Goal: Task Accomplishment & Management: Complete application form

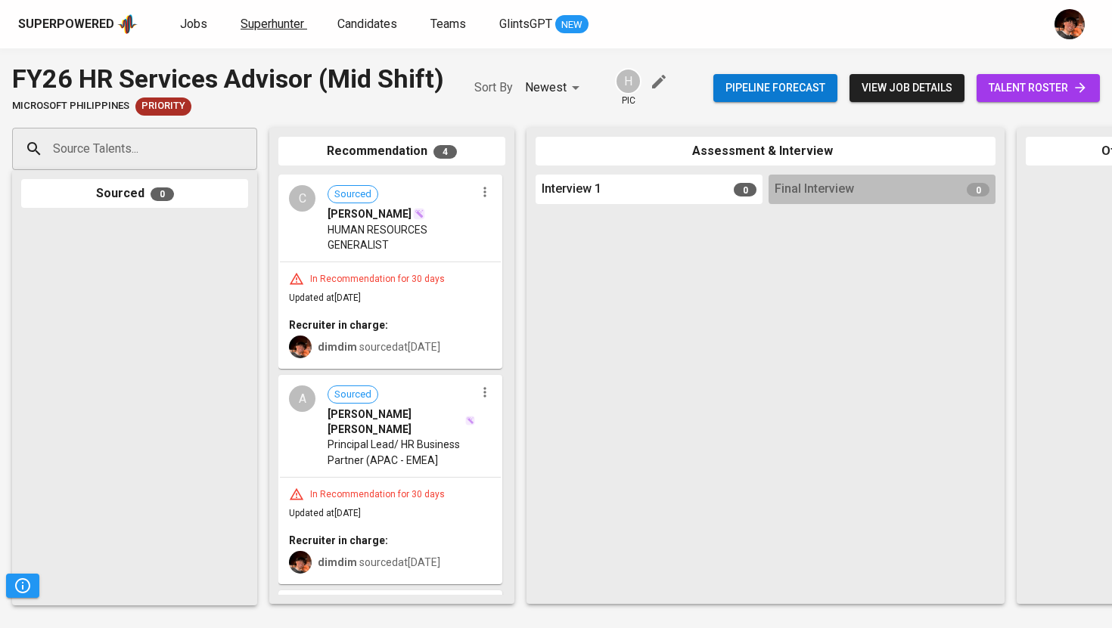
click at [270, 24] on span "Superhunter" at bounding box center [272, 24] width 64 height 14
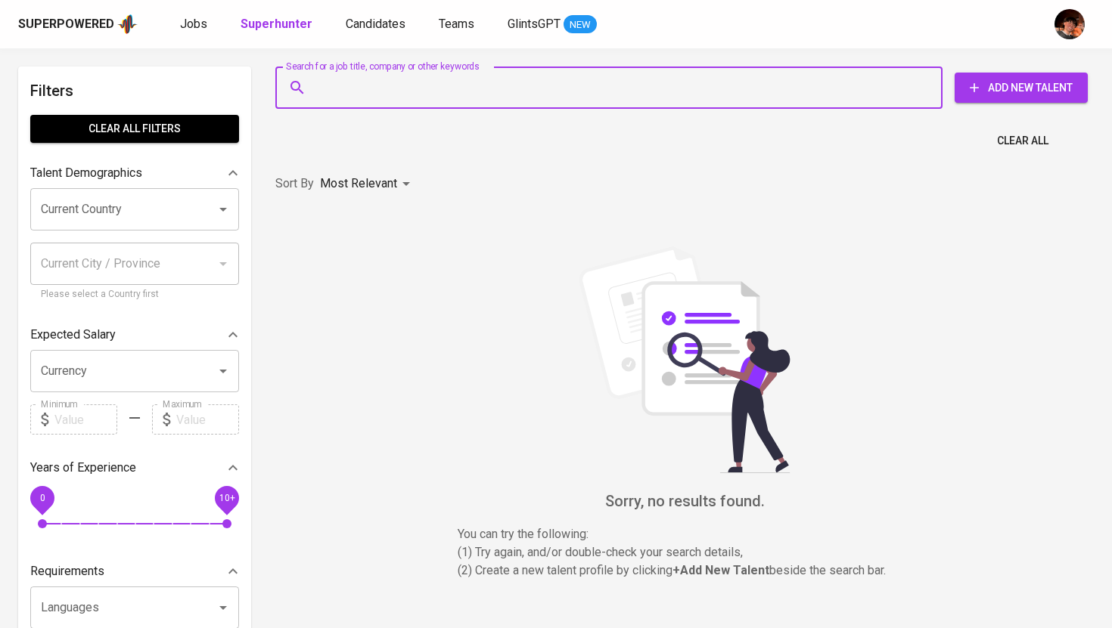
click at [338, 85] on input "Search for a job title, company or other keywords" at bounding box center [612, 87] width 600 height 29
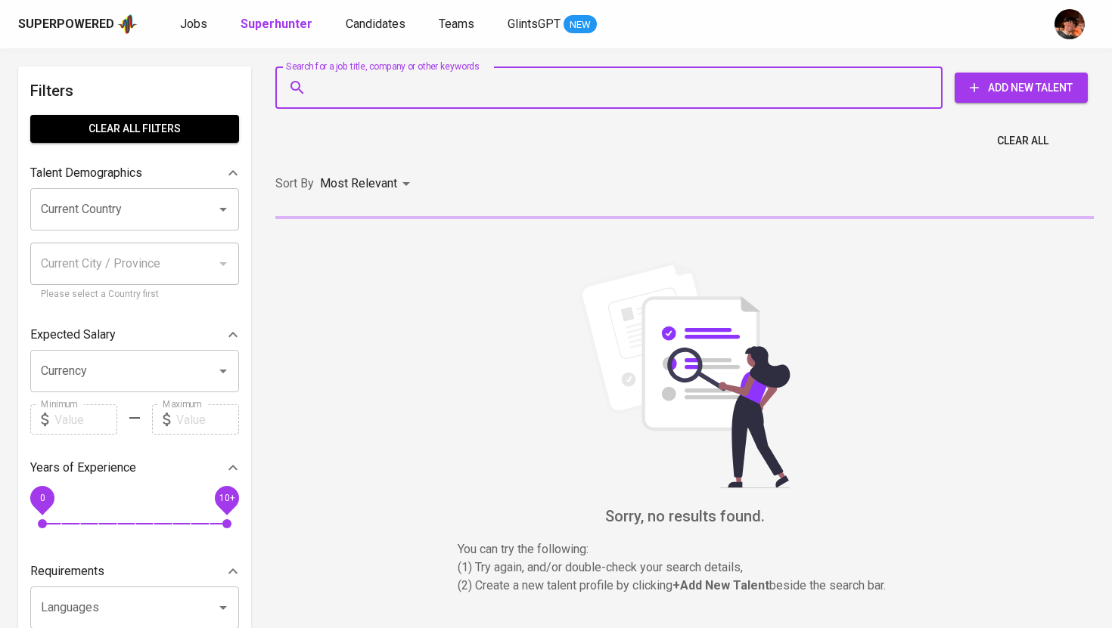
paste input "[EMAIL_ADDRESS][DOMAIN_NAME]"
type input "[EMAIL_ADDRESS][DOMAIN_NAME]"
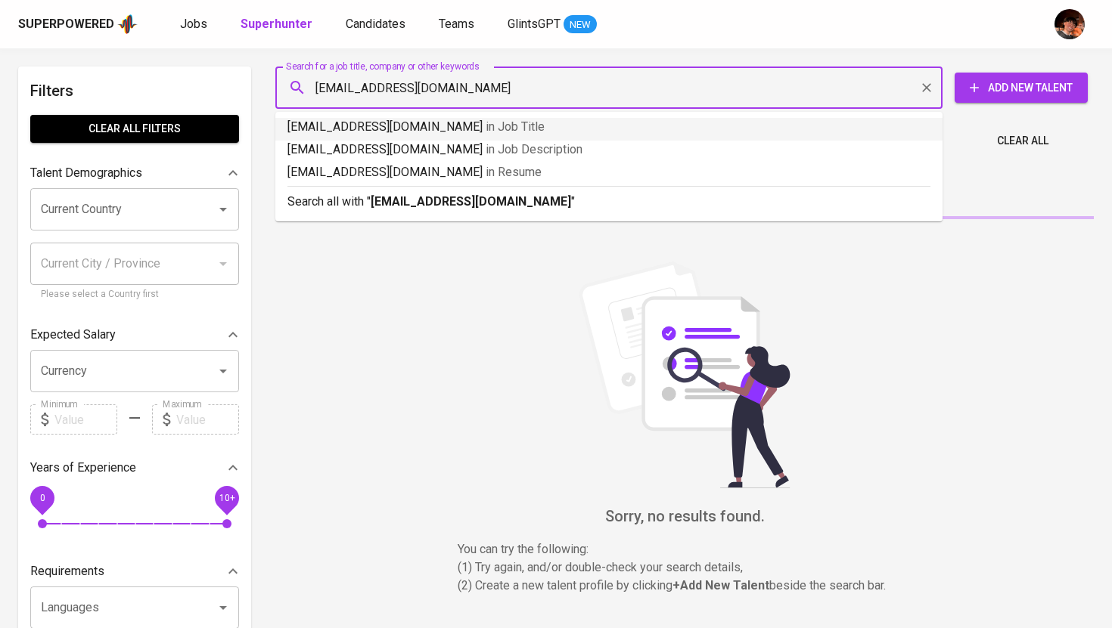
click at [318, 93] on input "[EMAIL_ADDRESS][DOMAIN_NAME]" at bounding box center [612, 87] width 600 height 29
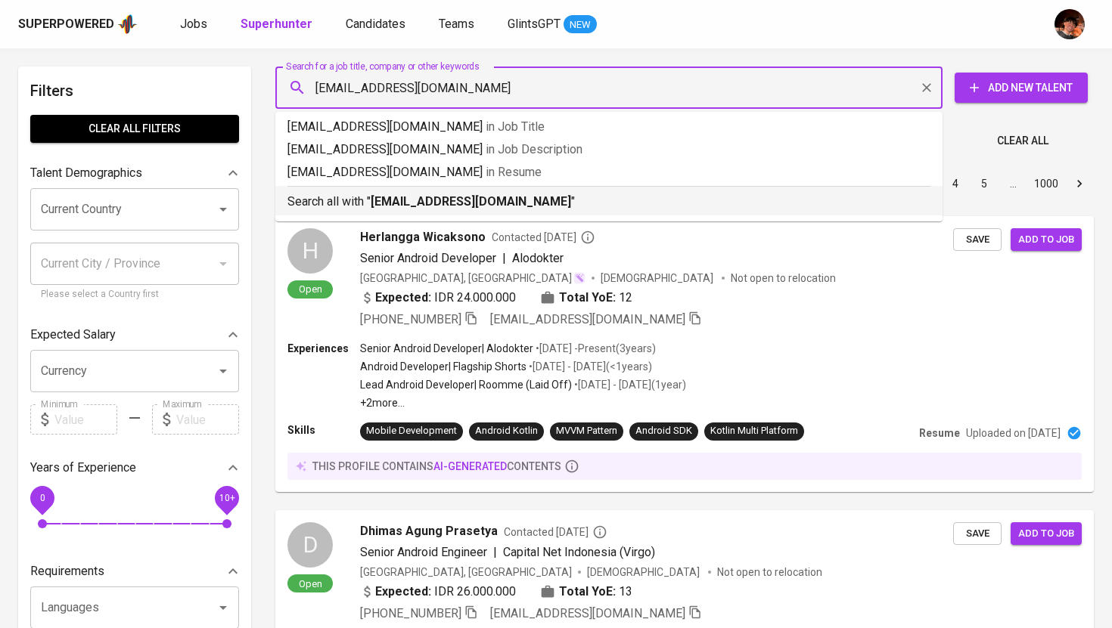
click at [387, 200] on b "[EMAIL_ADDRESS][DOMAIN_NAME]" at bounding box center [471, 201] width 200 height 14
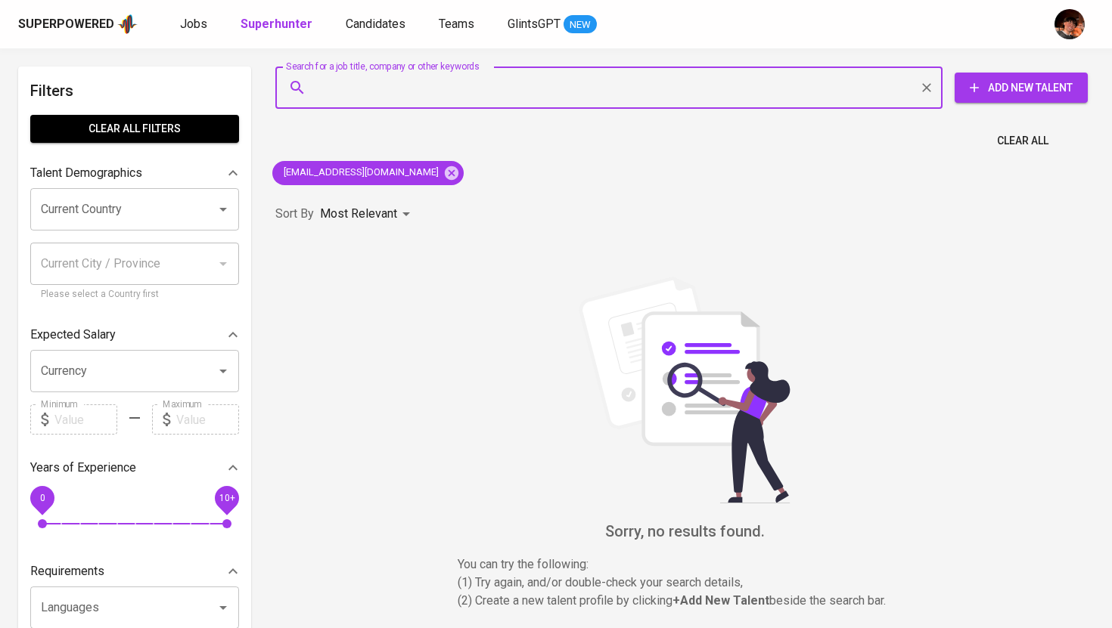
click at [1050, 82] on span "Add New Talent" at bounding box center [1021, 88] width 109 height 19
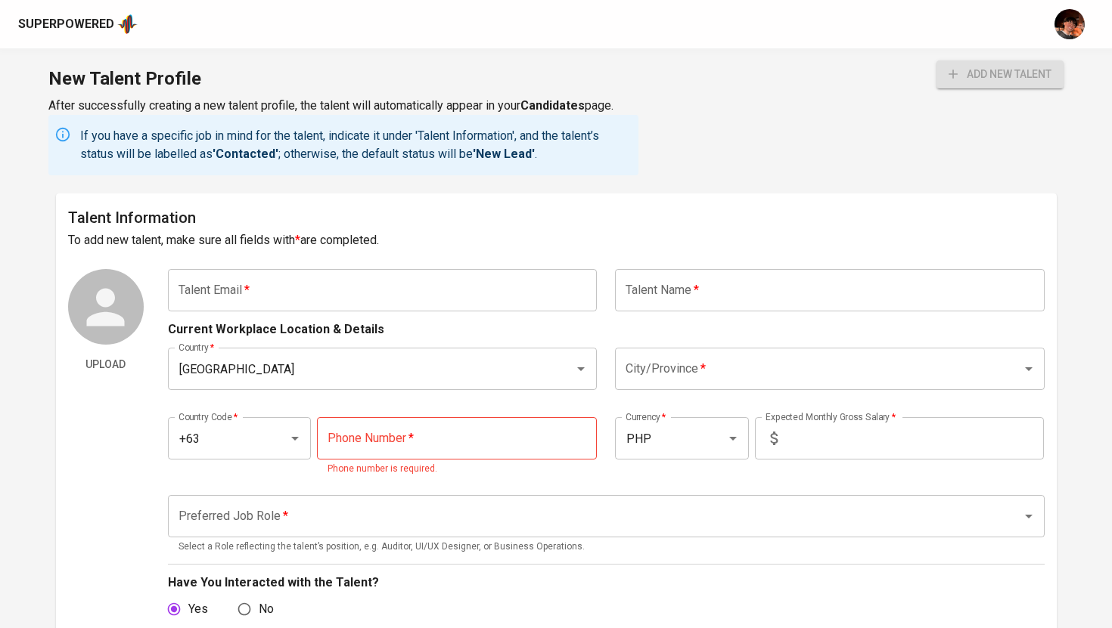
click at [437, 267] on div "Talent Information To add new talent, make sure all fields with * are completed…" at bounding box center [556, 564] width 1001 height 740
click at [430, 290] on input "text" at bounding box center [383, 290] width 430 height 42
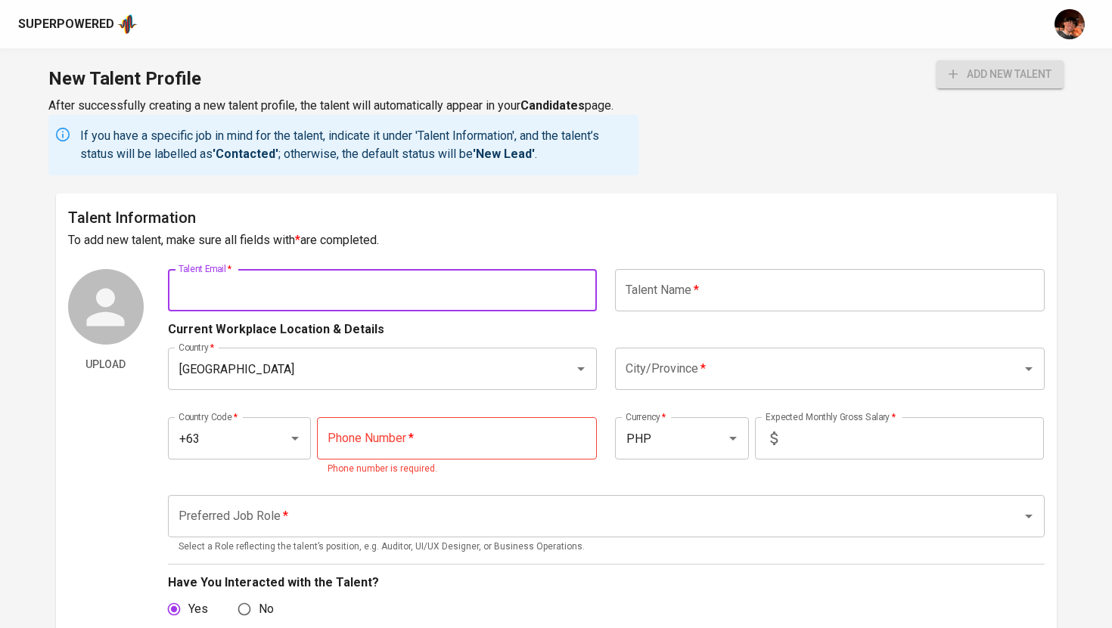
paste input "[EMAIL_ADDRESS][DOMAIN_NAME]"
type input "[EMAIL_ADDRESS][DOMAIN_NAME]"
click at [769, 286] on input "text" at bounding box center [830, 290] width 430 height 42
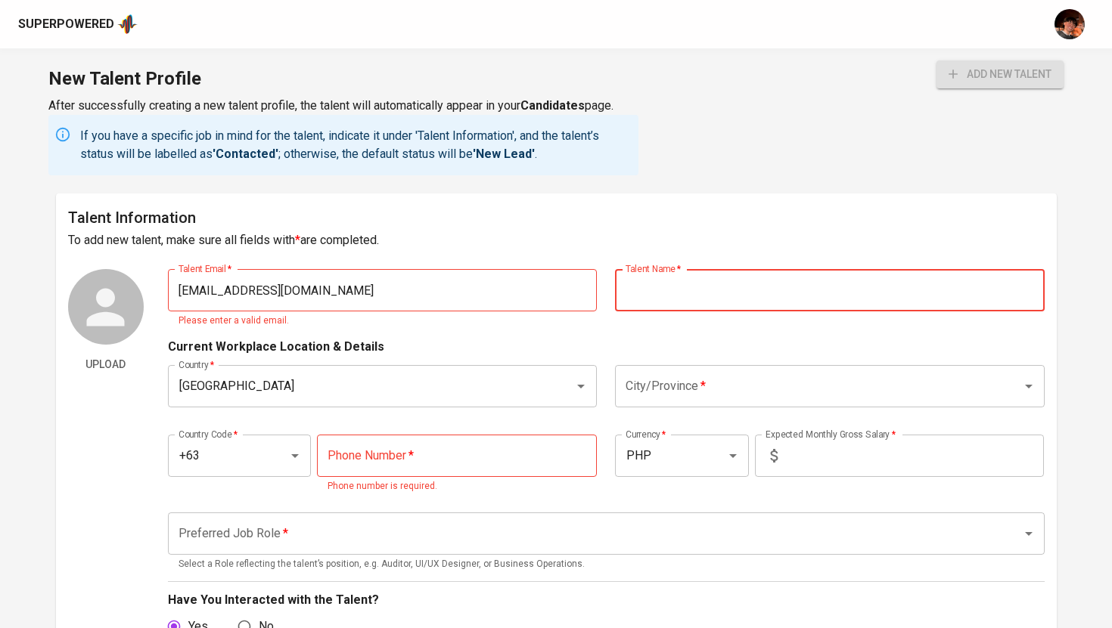
click at [671, 296] on input "text" at bounding box center [830, 290] width 430 height 42
paste input "[PERSON_NAME] [PERSON_NAME]"
type input "[PERSON_NAME] [PERSON_NAME]"
click at [187, 293] on input "[EMAIL_ADDRESS][DOMAIN_NAME]" at bounding box center [383, 290] width 430 height 42
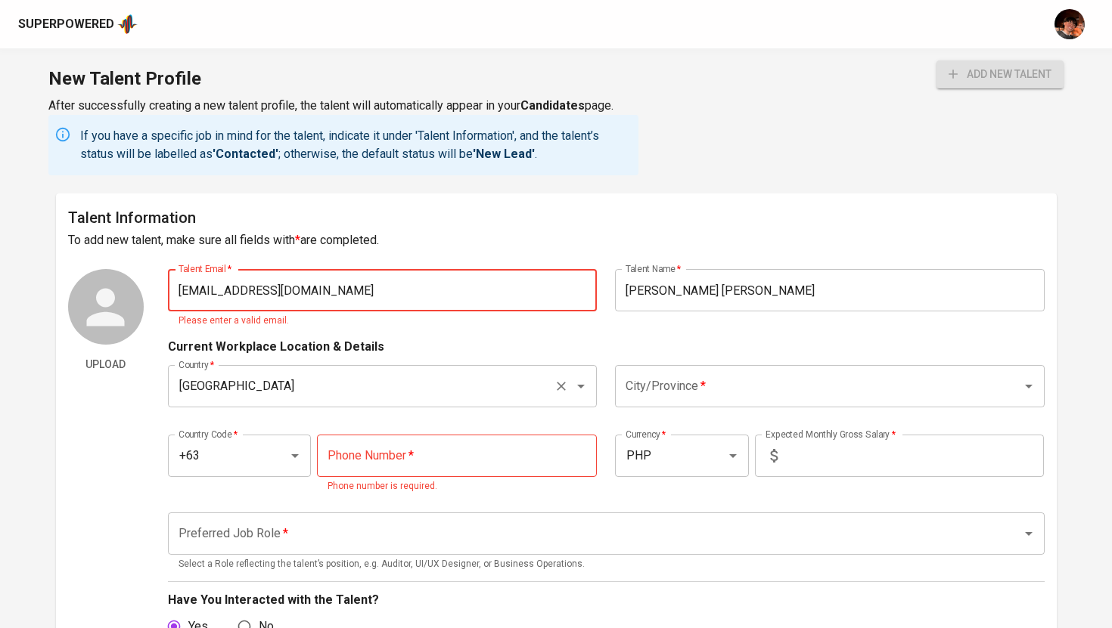
click at [331, 401] on div "Philippines Country *" at bounding box center [383, 386] width 430 height 42
type input "[EMAIL_ADDRESS][DOMAIN_NAME]"
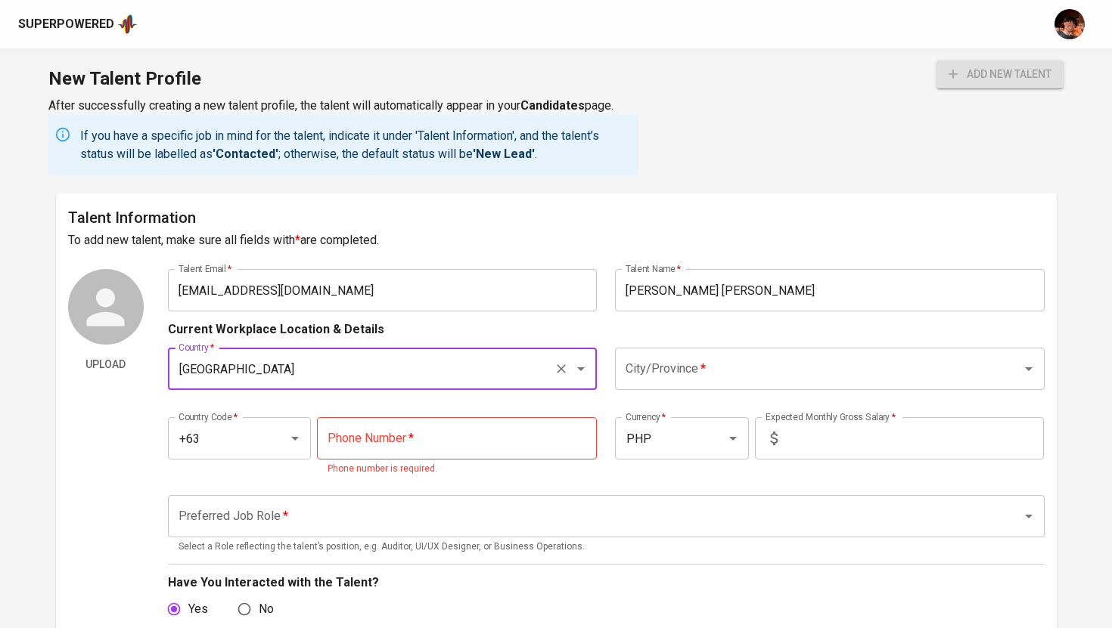
click at [719, 368] on input "City/Province   *" at bounding box center [809, 369] width 374 height 29
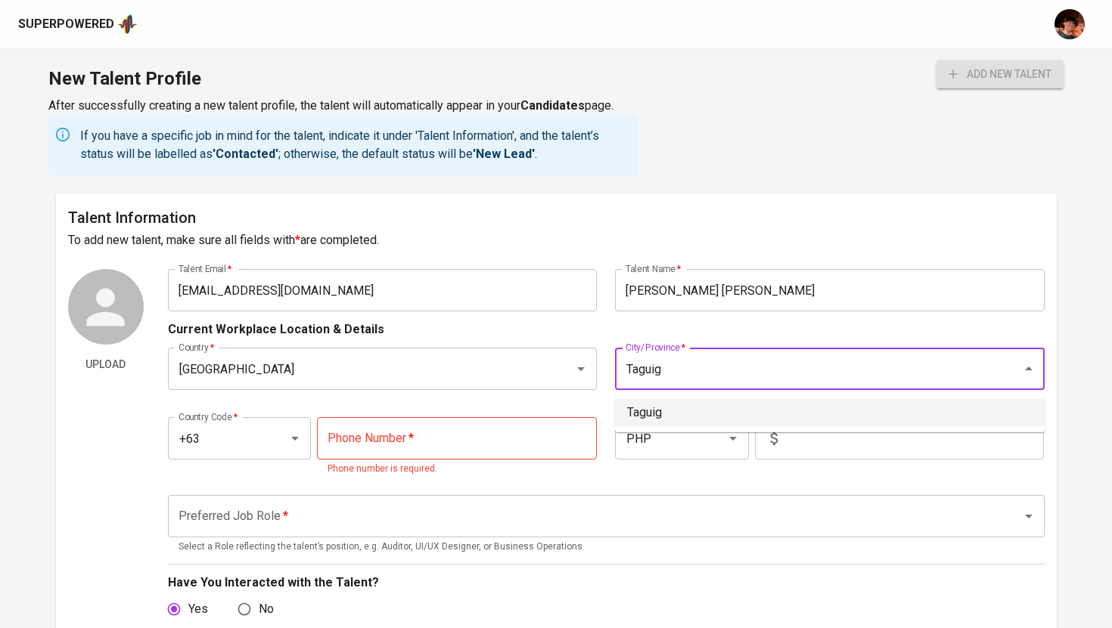
click at [691, 418] on li "Taguig" at bounding box center [830, 412] width 430 height 27
type input "Taguig"
click at [431, 442] on input "tel" at bounding box center [457, 438] width 280 height 42
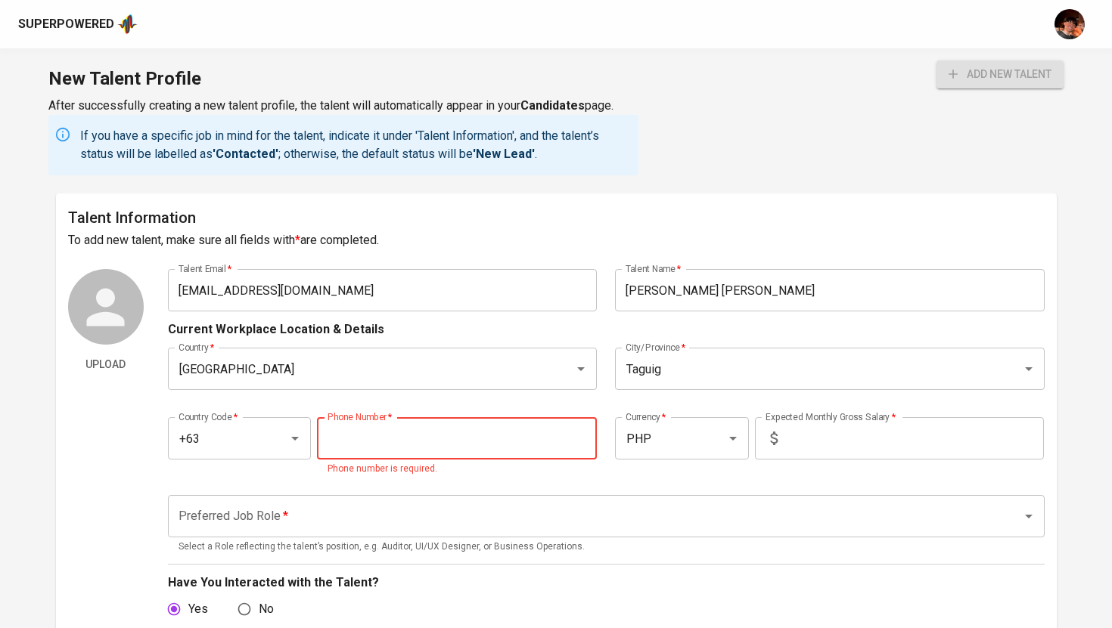
click at [476, 442] on input "tel" at bounding box center [457, 438] width 280 height 42
paste input "955-100-1569"
type input "955-100-1569"
click at [858, 430] on input "text" at bounding box center [913, 438] width 260 height 42
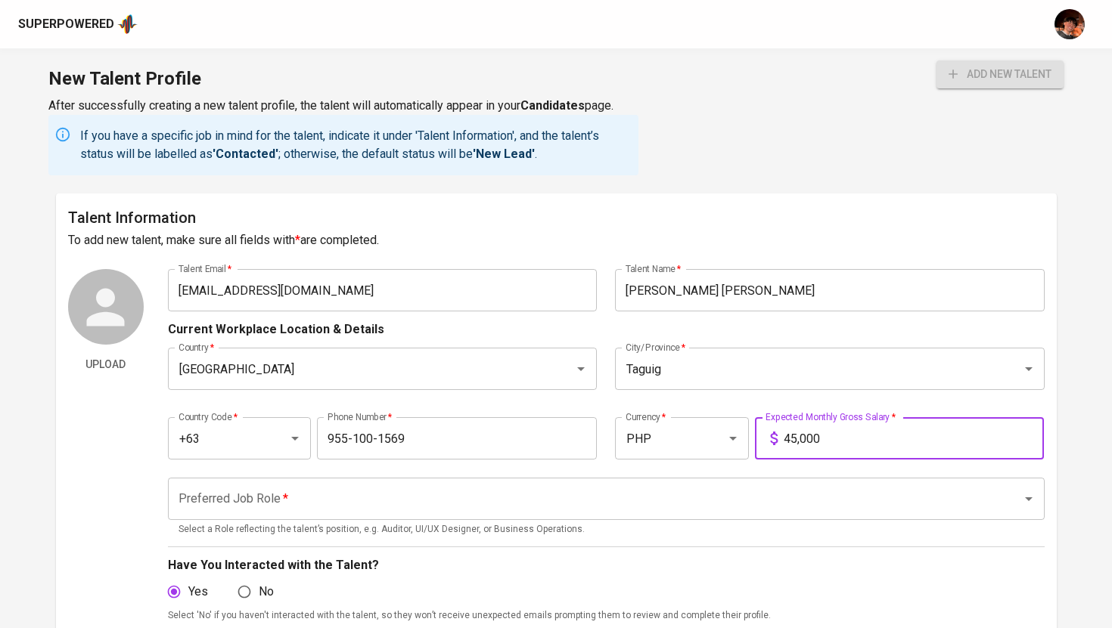
type input "45,000"
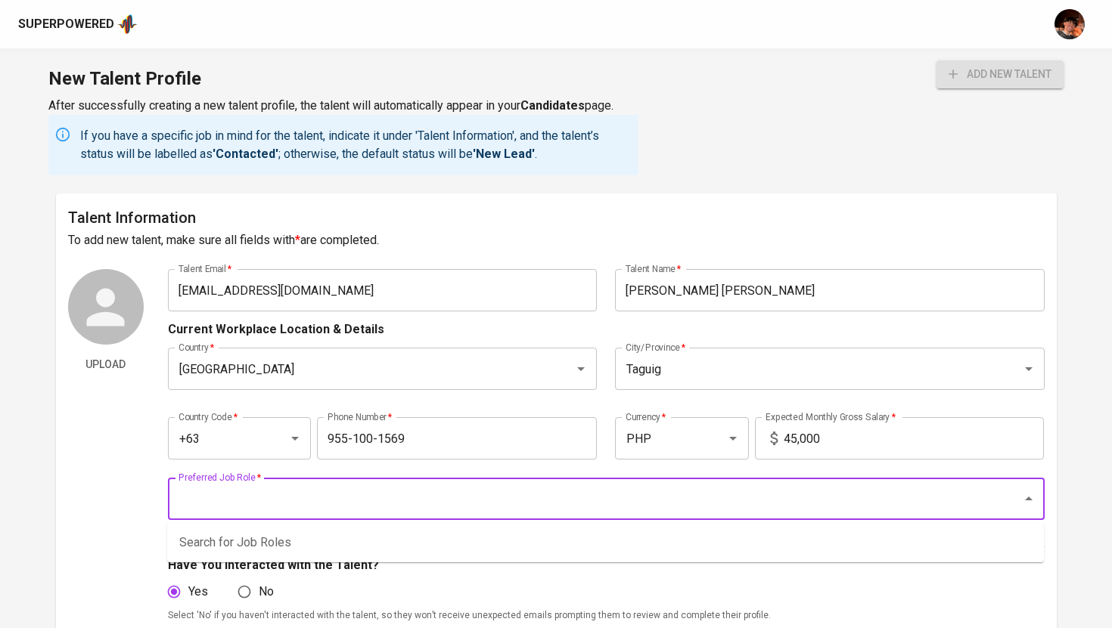
click at [774, 504] on input "Preferred Job Role   *" at bounding box center [585, 499] width 821 height 29
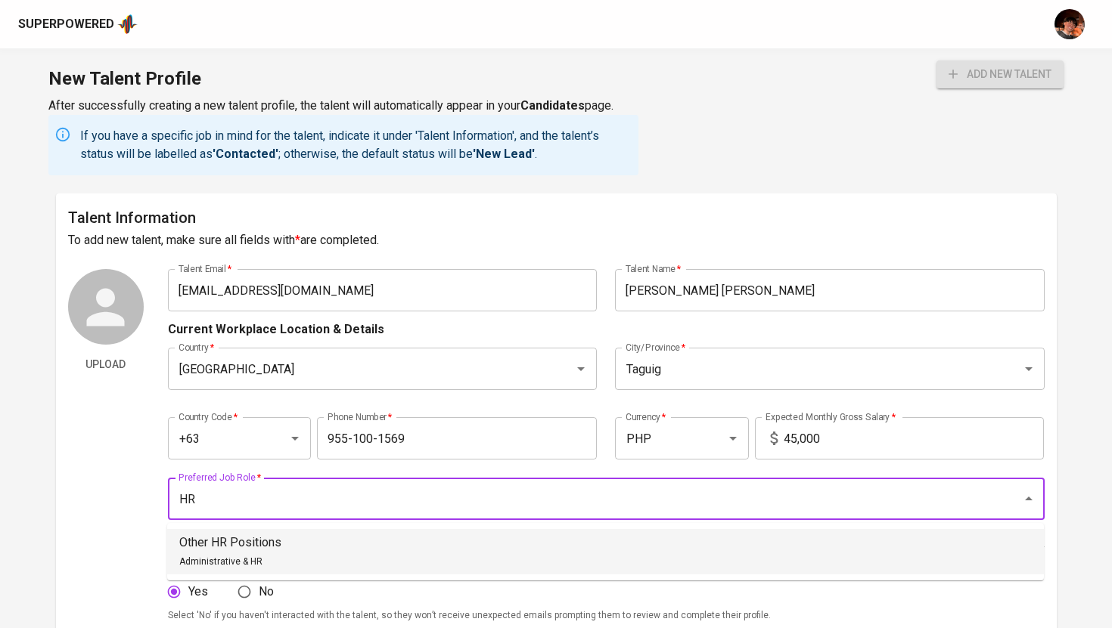
click at [370, 541] on li "Other HR Positions Administrative & HR" at bounding box center [605, 551] width 877 height 45
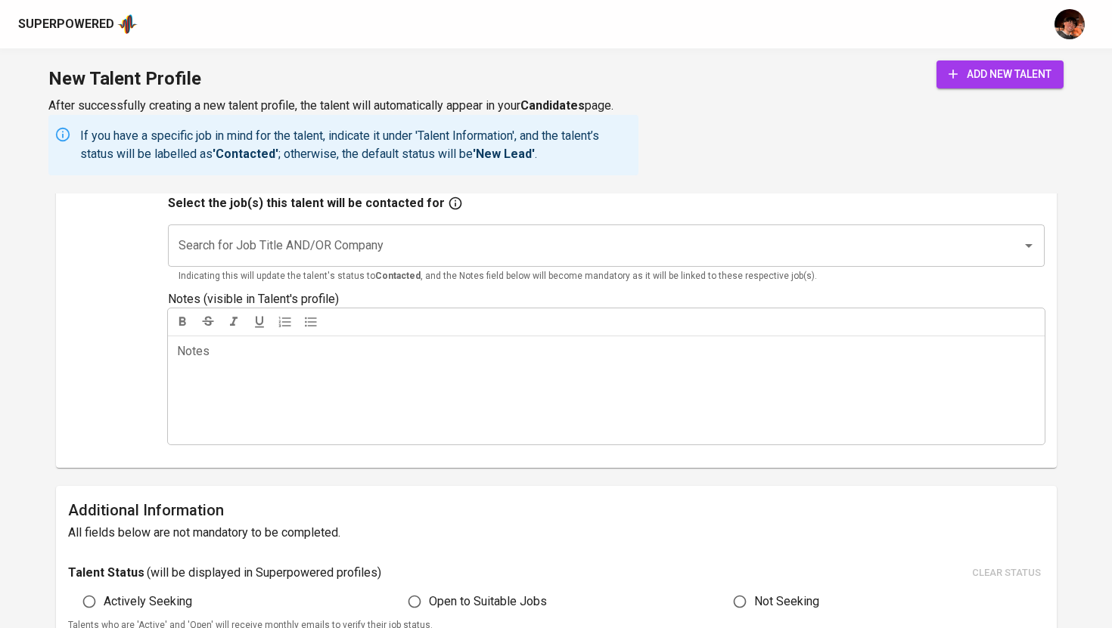
scroll to position [384, 0]
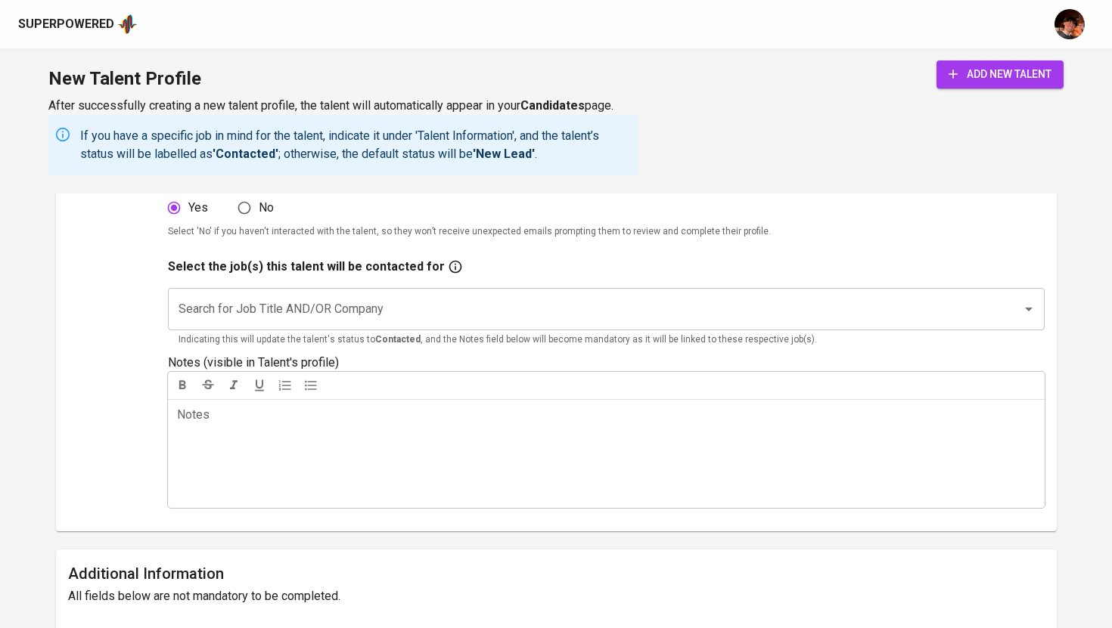
type input "Other HR Positions"
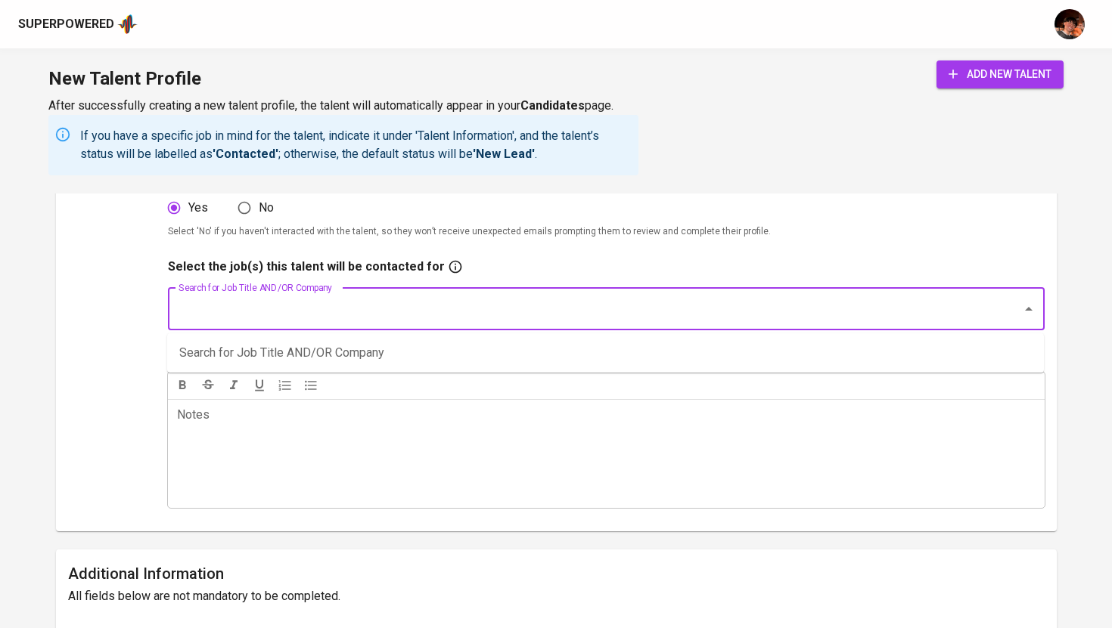
click at [420, 313] on input "Search for Job Title AND/OR Company" at bounding box center [585, 309] width 821 height 29
type input "Microsoft"
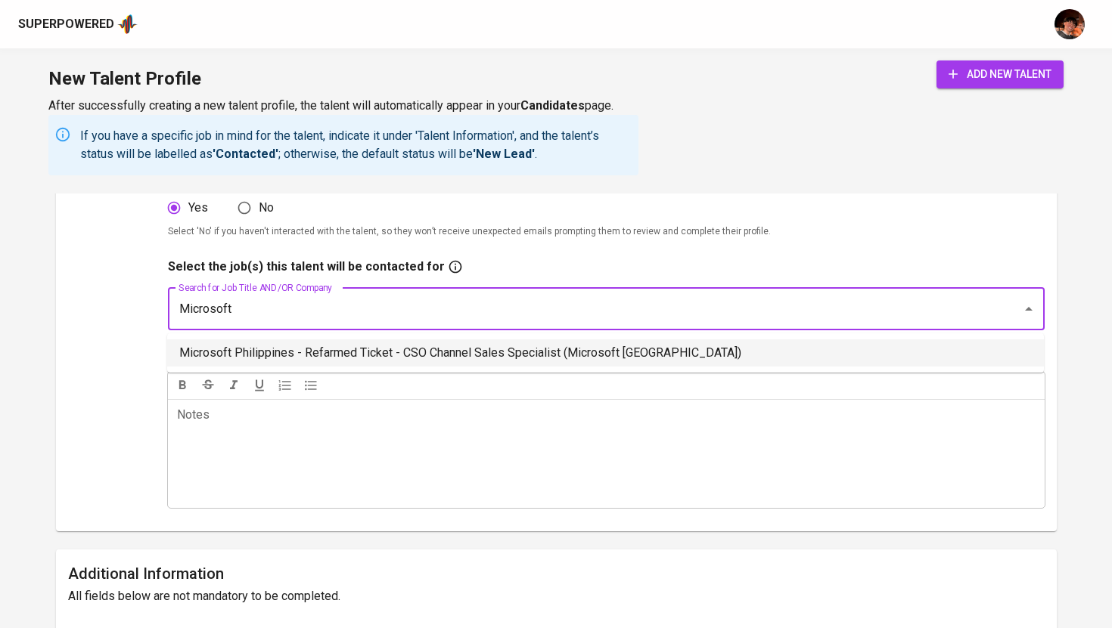
click at [400, 351] on li "Microsoft Philippines - Refarmed Ticket - CSO Channel Sales Specialist (Microso…" at bounding box center [605, 353] width 877 height 27
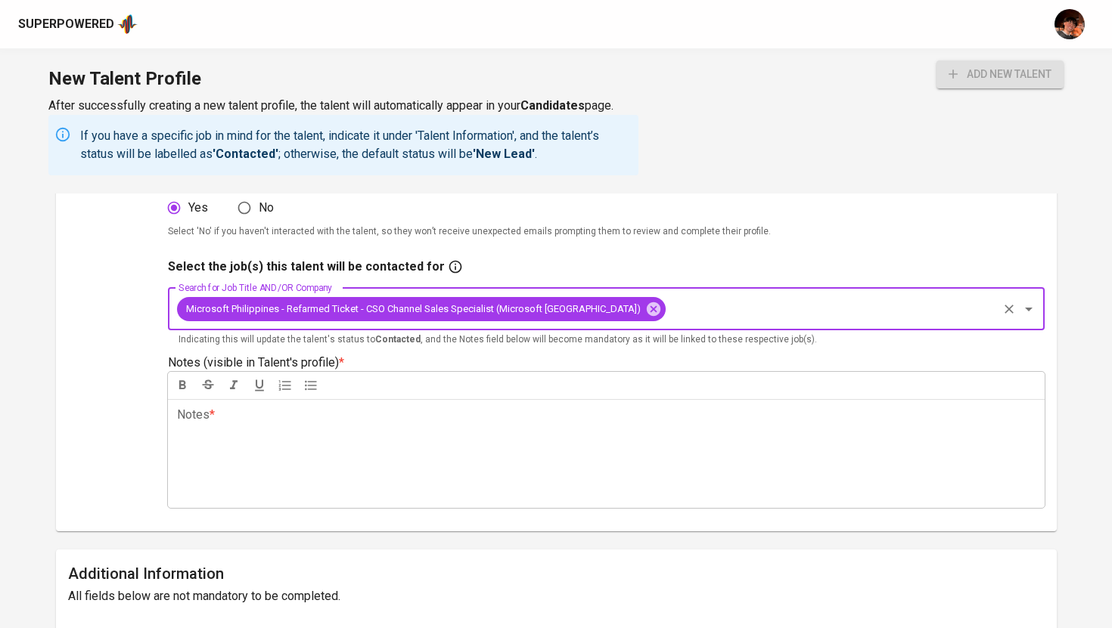
click at [383, 441] on div "Notes * ﻿" at bounding box center [606, 453] width 877 height 109
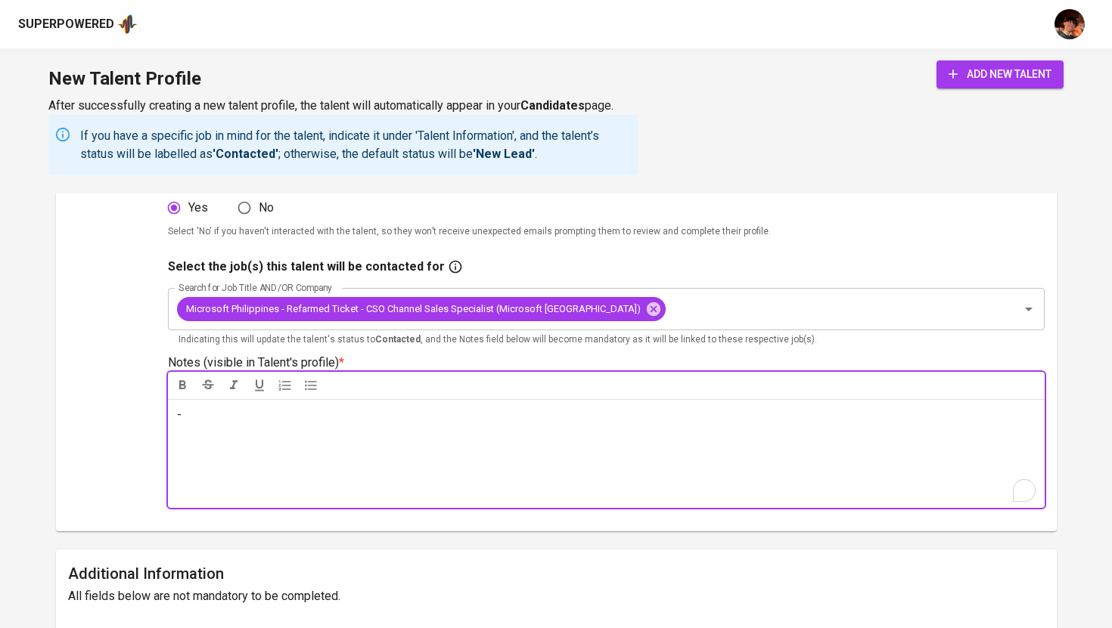
click at [980, 85] on button "add new talent" at bounding box center [999, 75] width 127 height 28
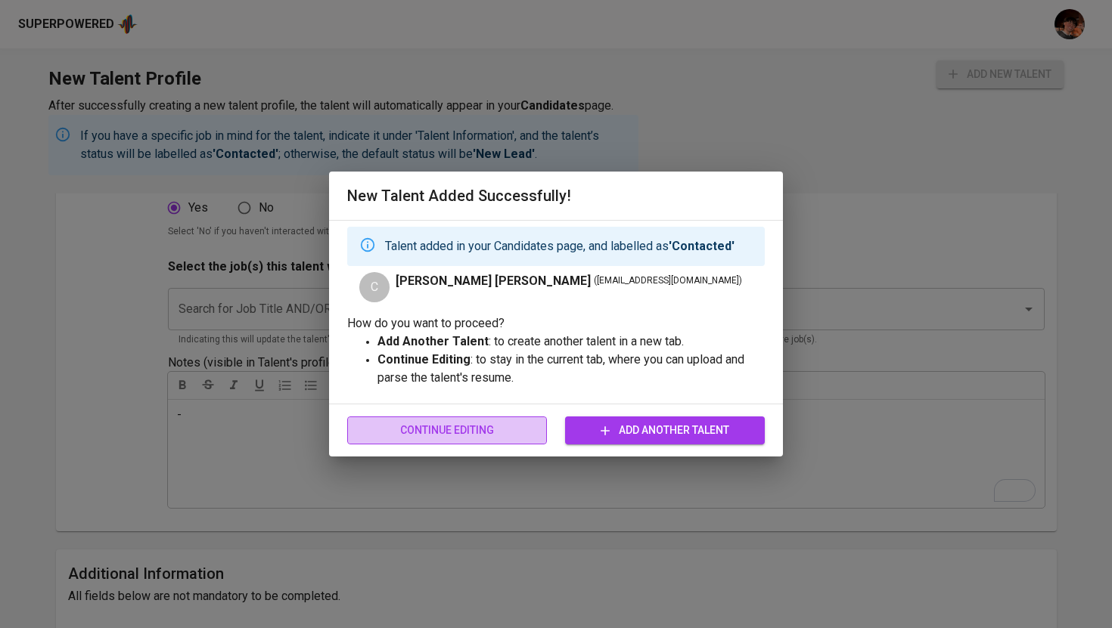
click at [505, 430] on span "Continue Editing" at bounding box center [446, 430] width 175 height 19
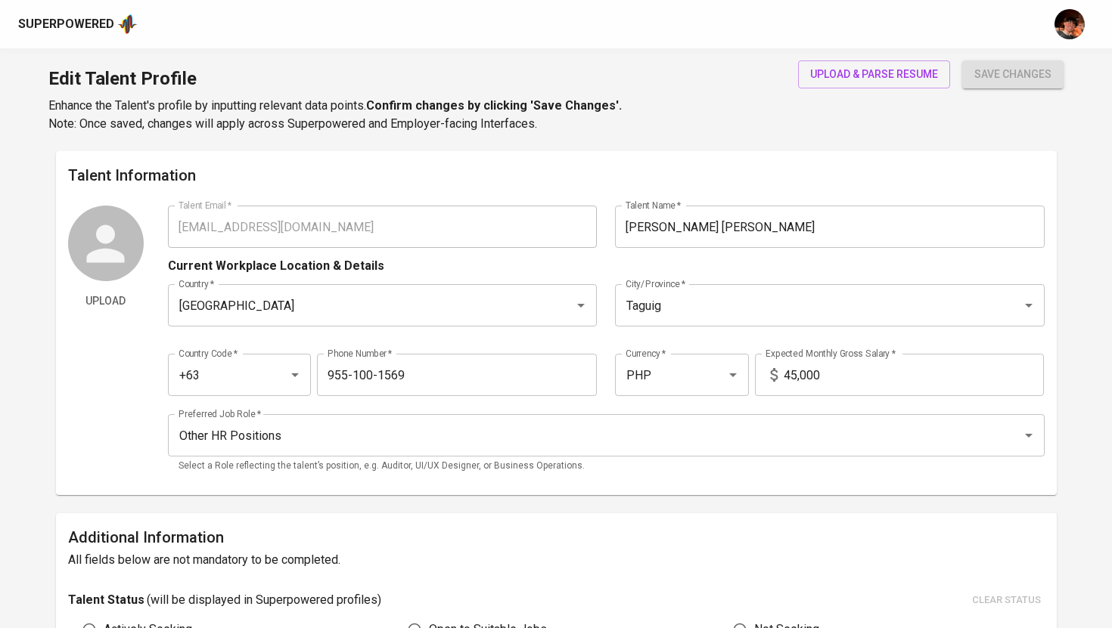
click at [867, 58] on div "Edit Talent Profile Enhance the Talent's profile by inputting relevant data poi…" at bounding box center [556, 99] width 1112 height 103
click at [867, 73] on span "upload & parse resume" at bounding box center [874, 74] width 128 height 19
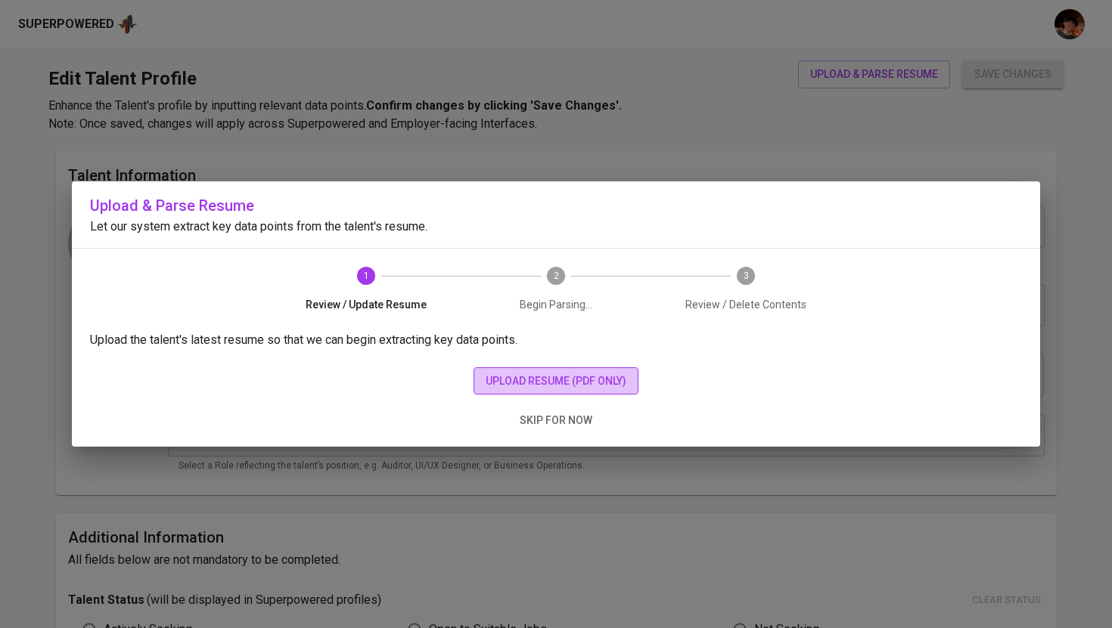
click at [584, 377] on span "upload resume (pdf only)" at bounding box center [556, 381] width 141 height 19
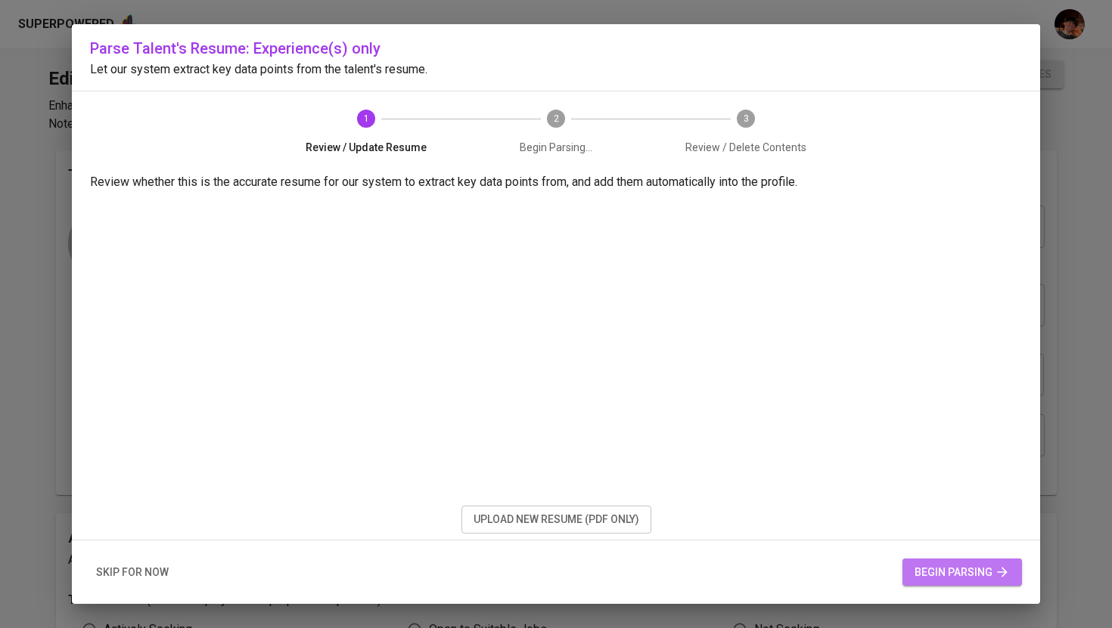
click at [929, 566] on span "begin parsing" at bounding box center [961, 572] width 95 height 19
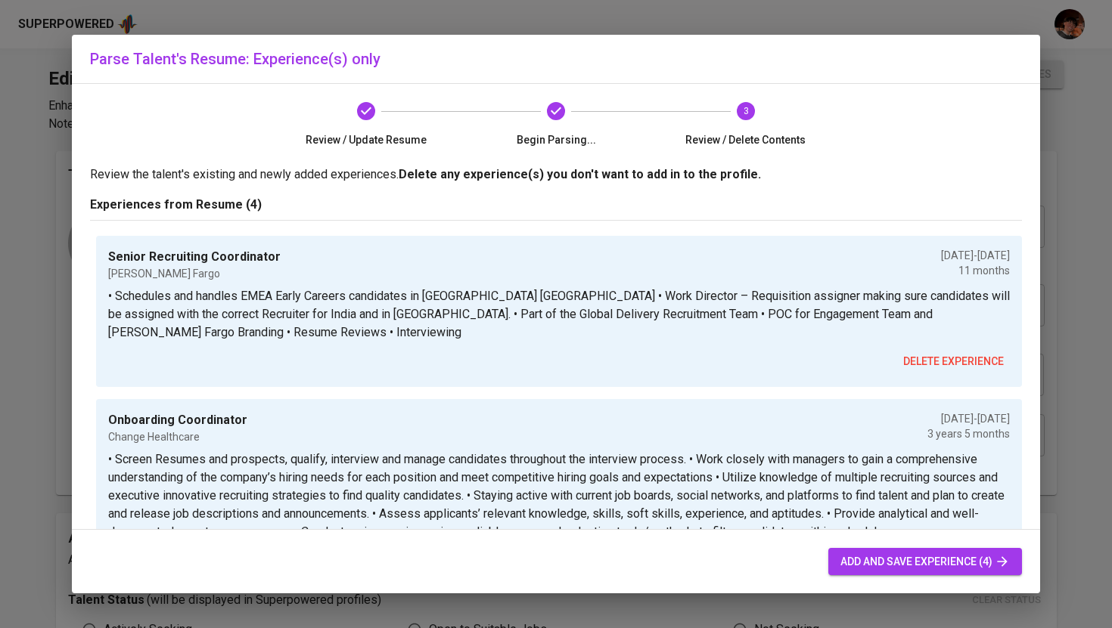
click at [975, 568] on span "add and save experience (4)" at bounding box center [924, 562] width 169 height 19
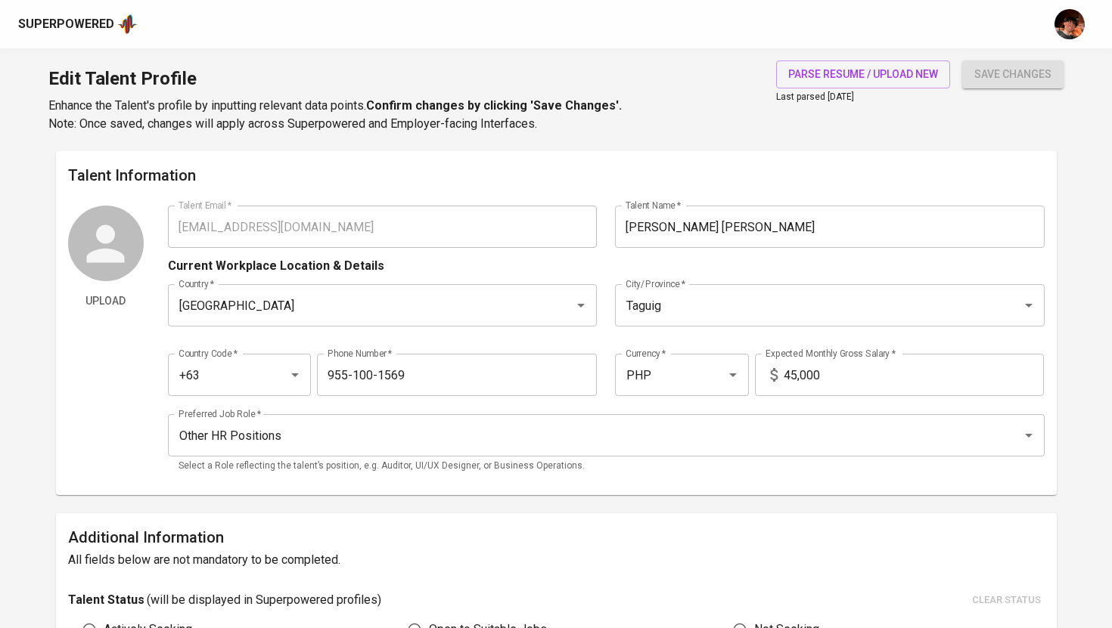
click at [75, 20] on div "Superpowered" at bounding box center [66, 24] width 96 height 17
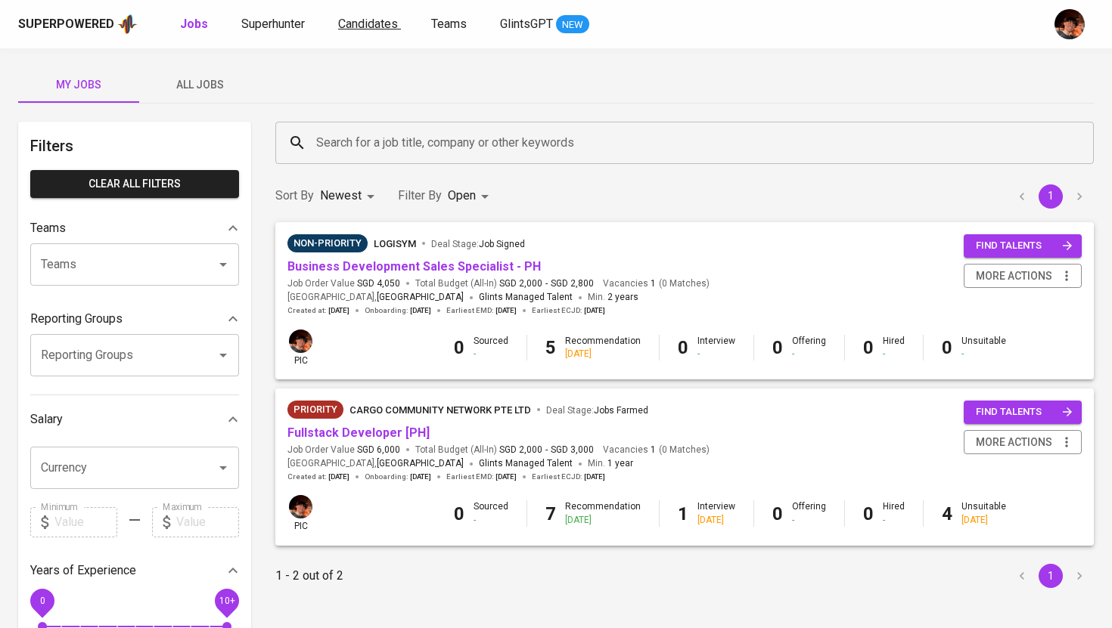
click at [386, 24] on span "Candidates" at bounding box center [368, 24] width 60 height 14
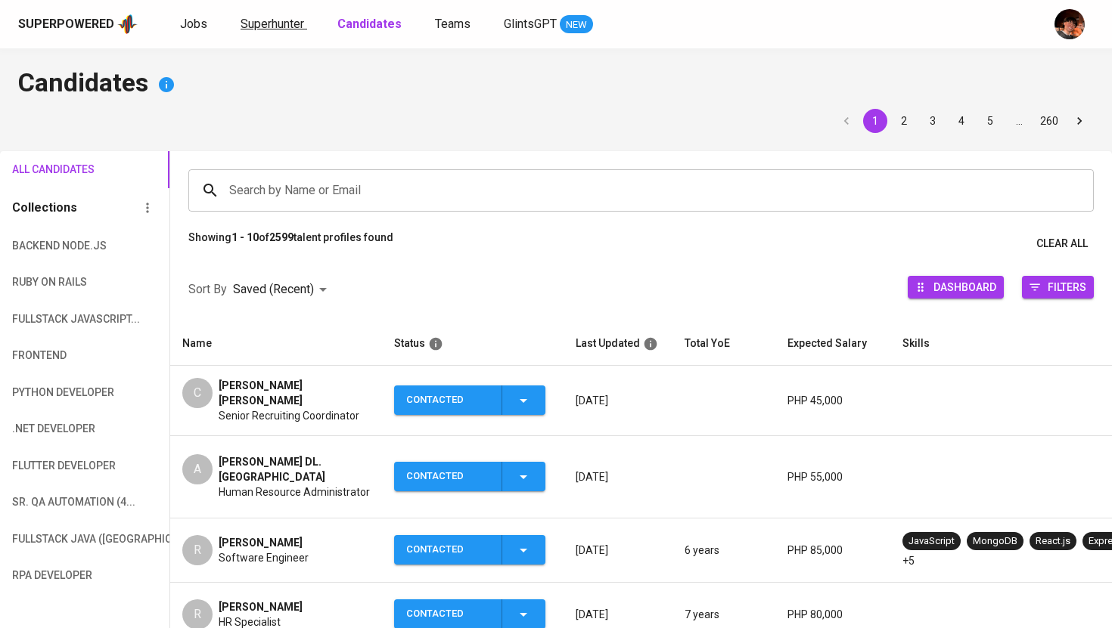
click at [292, 23] on span "Superhunter" at bounding box center [272, 24] width 64 height 14
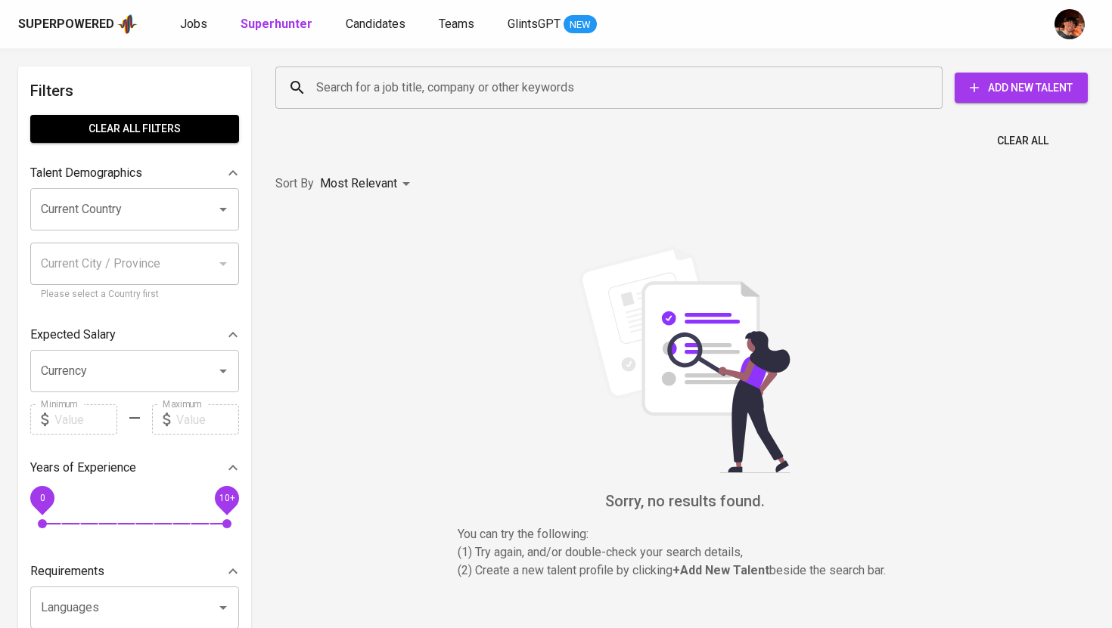
click at [368, 79] on input "Search for a job title, company or other keywords" at bounding box center [612, 87] width 600 height 29
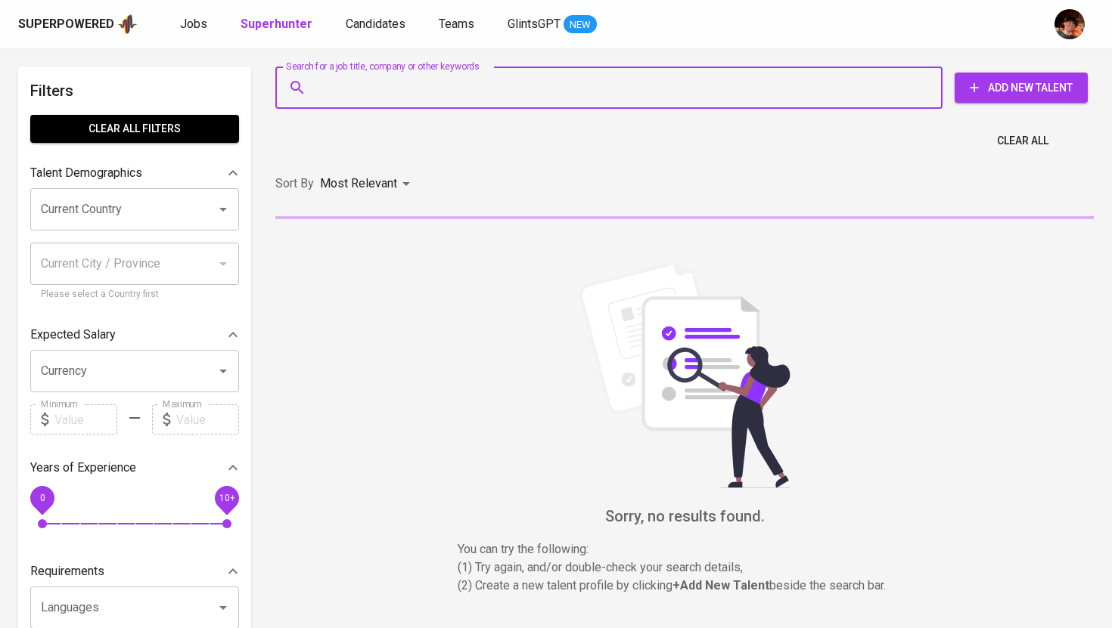
paste input "[EMAIL_ADDRESS][DOMAIN_NAME]"
type input "[EMAIL_ADDRESS][DOMAIN_NAME]"
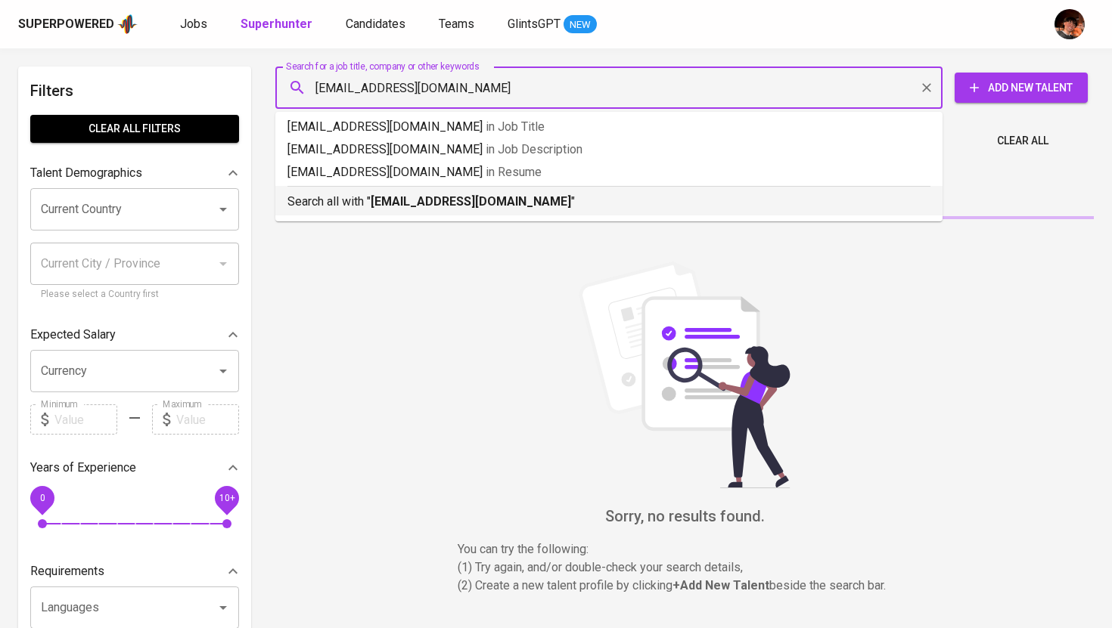
click at [415, 211] on li "Search all with " [EMAIL_ADDRESS][DOMAIN_NAME] "" at bounding box center [608, 200] width 667 height 29
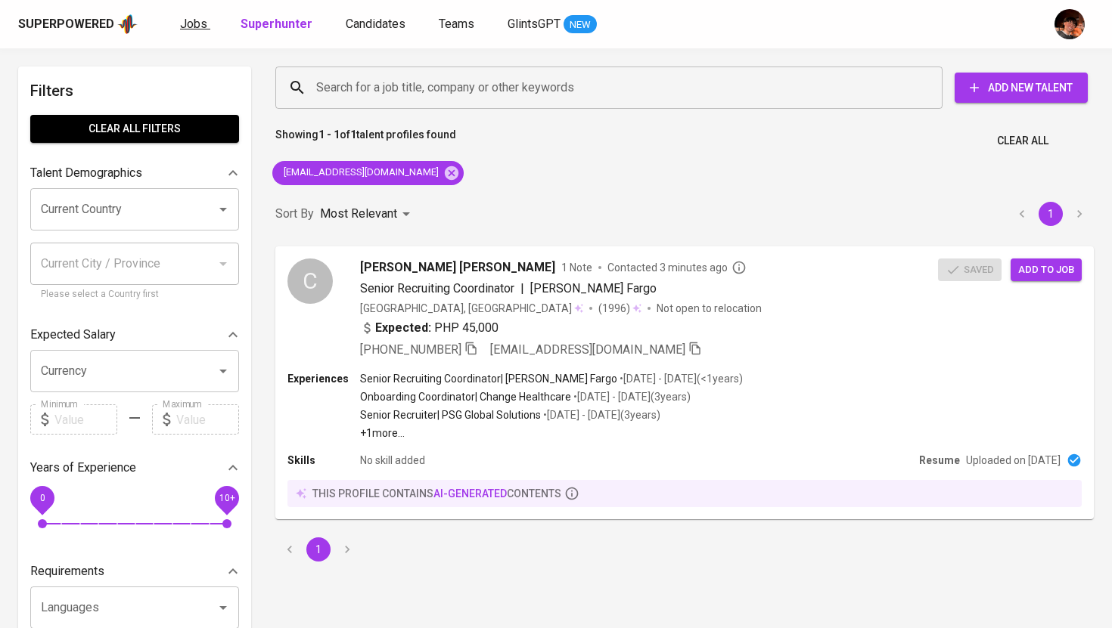
click at [192, 28] on span "Jobs" at bounding box center [193, 24] width 27 height 14
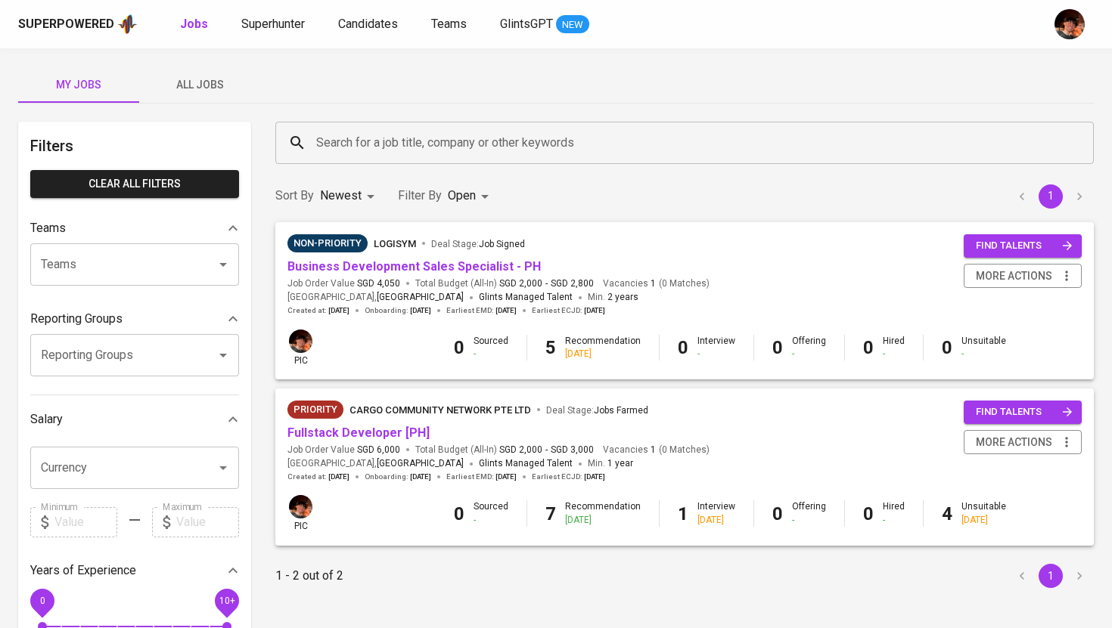
click at [185, 92] on span "All Jobs" at bounding box center [199, 85] width 103 height 19
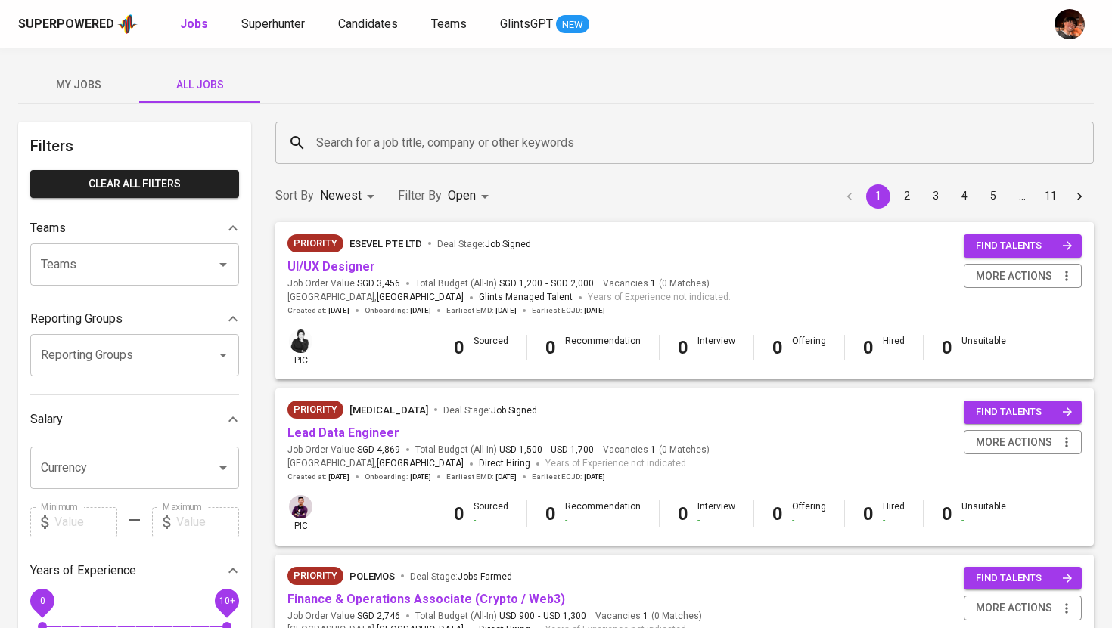
click at [346, 153] on input "Search for a job title, company or other keywords" at bounding box center [688, 143] width 752 height 29
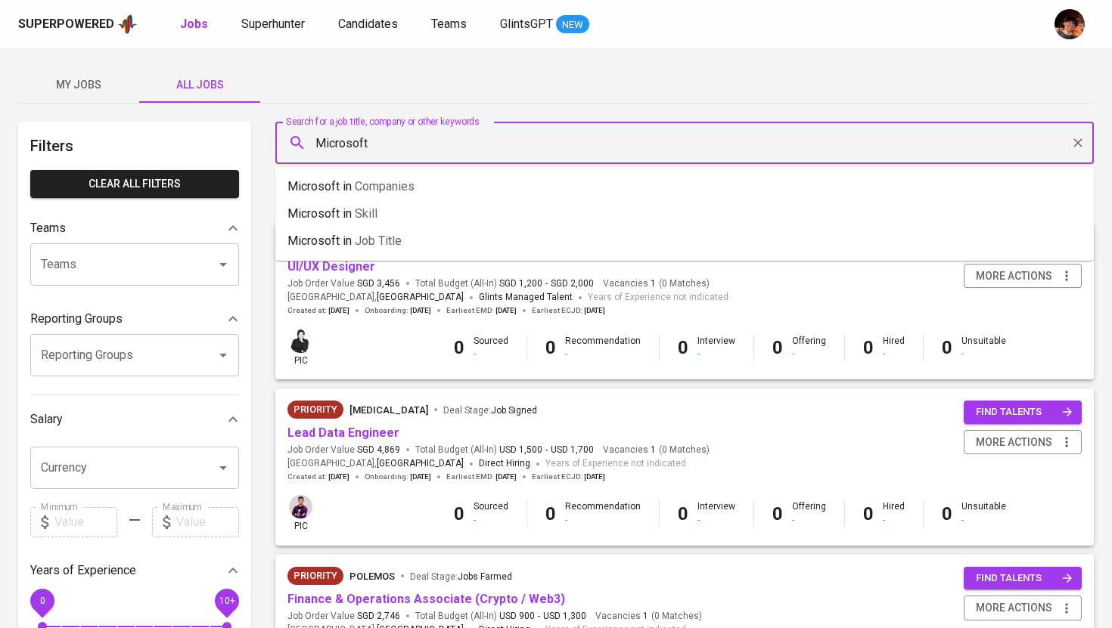
type input "Microsoft"
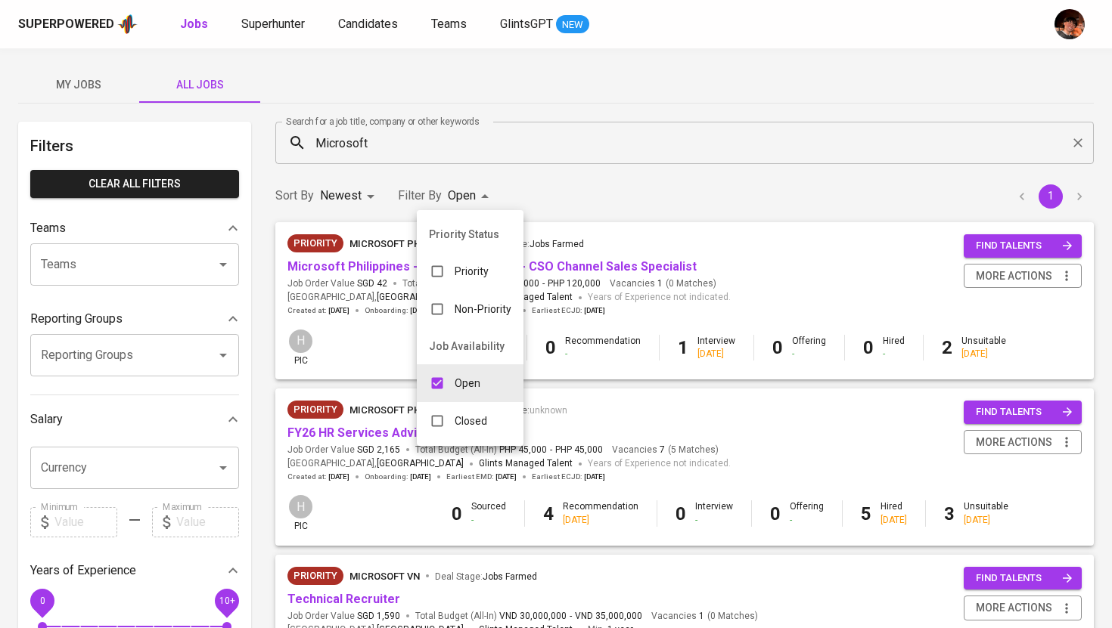
click at [486, 198] on body "Superpowered Jobs Superhunter Candidates Teams GlintsGPT NEW My Jobs All Jobs F…" at bounding box center [556, 516] width 1112 height 1032
click at [481, 427] on p "Closed" at bounding box center [471, 421] width 33 height 15
type input "OPEN,CLOSE"
checkbox input "true"
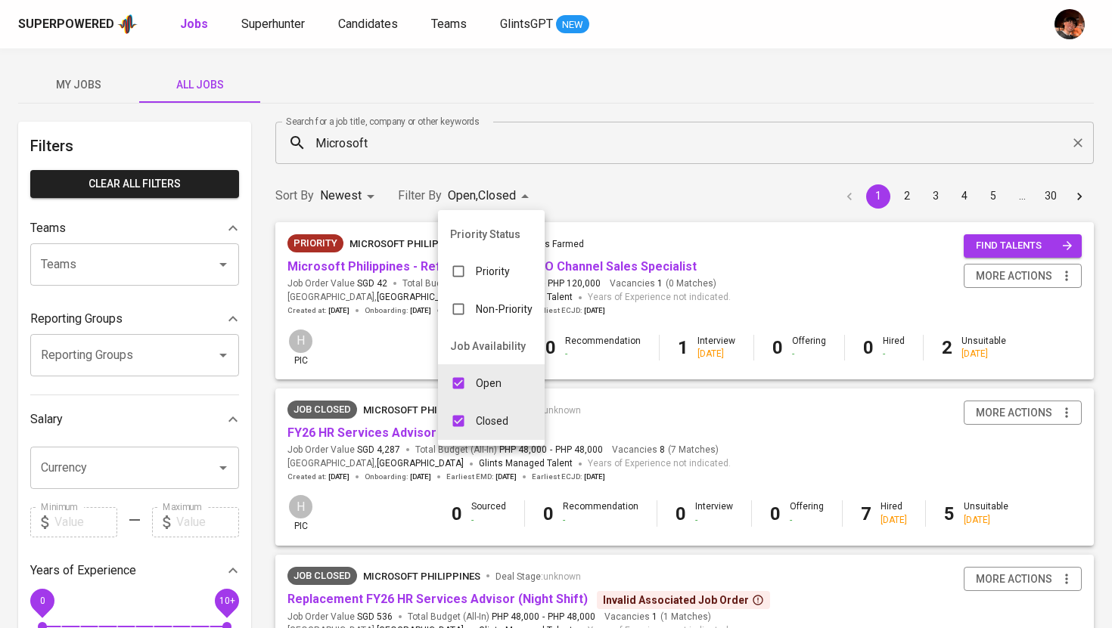
click at [371, 436] on div at bounding box center [556, 314] width 1112 height 628
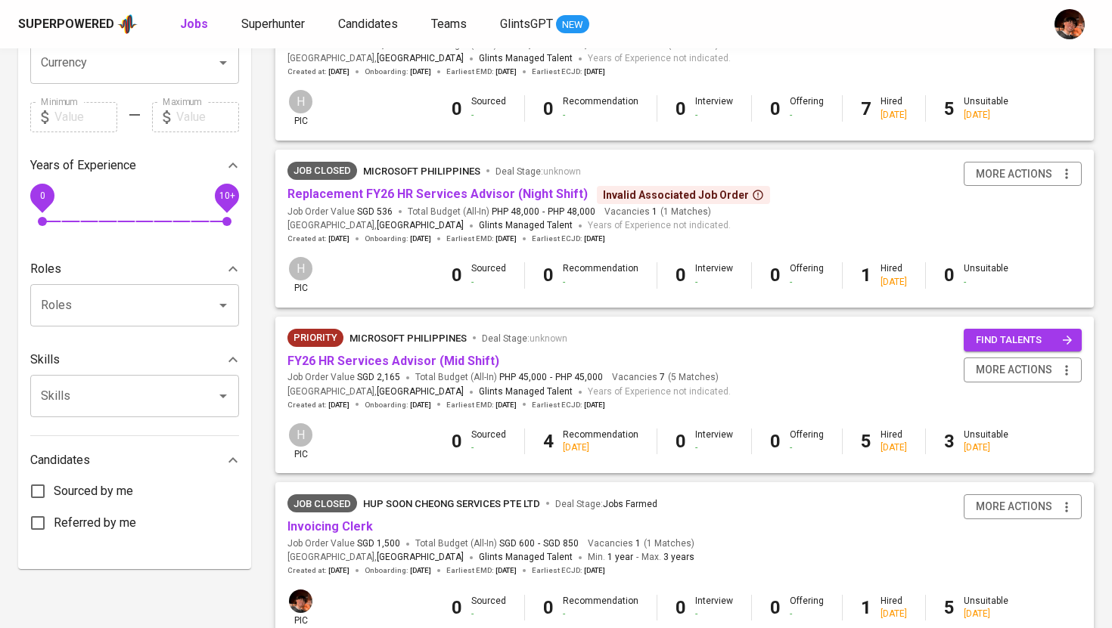
scroll to position [406, 0]
click at [408, 355] on link "FY26 HR Services Advisor (Mid Shift)" at bounding box center [393, 360] width 212 height 14
